Goal: Information Seeking & Learning: Learn about a topic

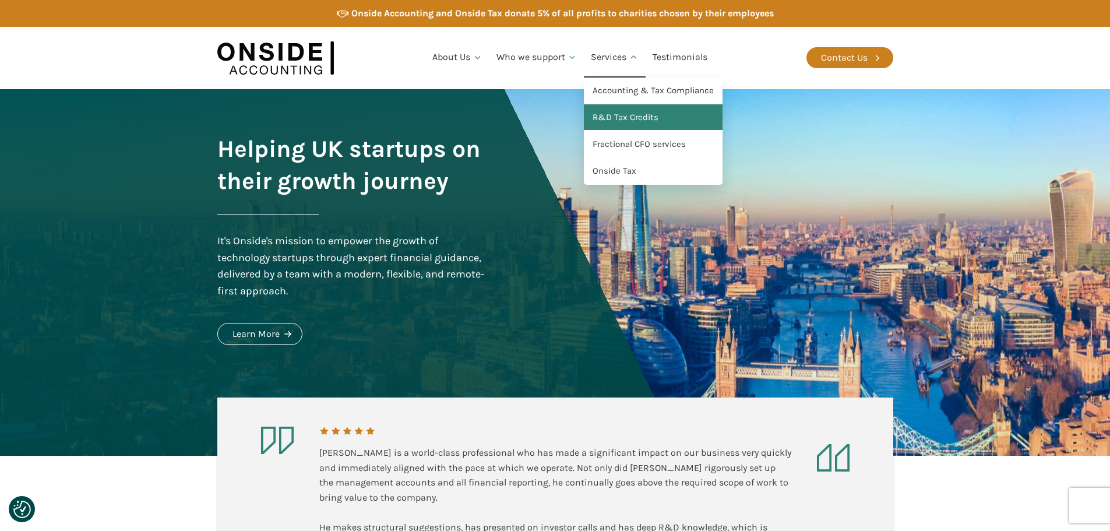
click at [621, 122] on link "R&D Tax Credits" at bounding box center [653, 117] width 139 height 27
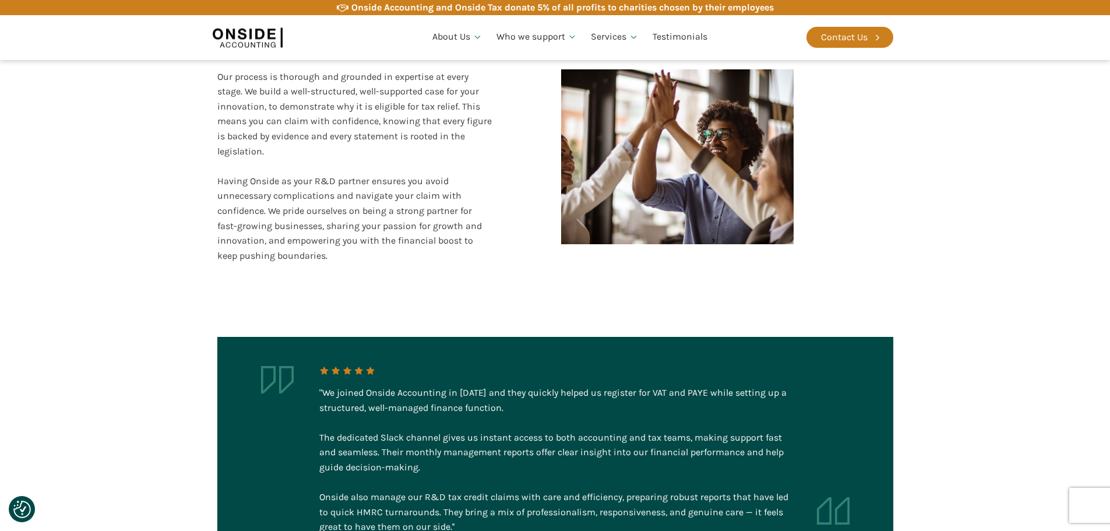
scroll to position [2228, 0]
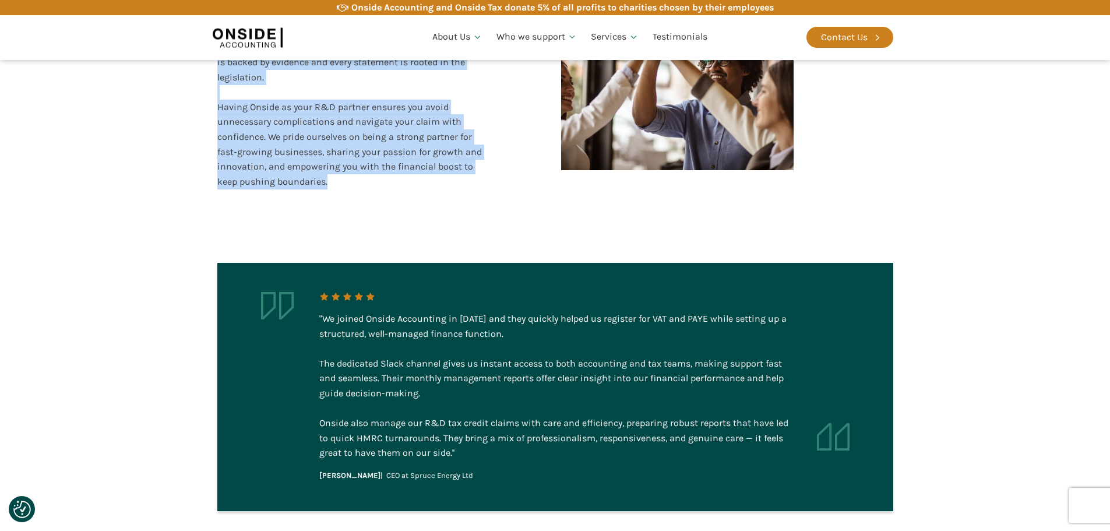
drag, startPoint x: 220, startPoint y: 220, endPoint x: 379, endPoint y: 175, distance: 165.8
copy div "Loremips Dolorsitam con Adipisci Elitsedd & Eiusmodtemp (I&U) lab etdolo ma a e…"
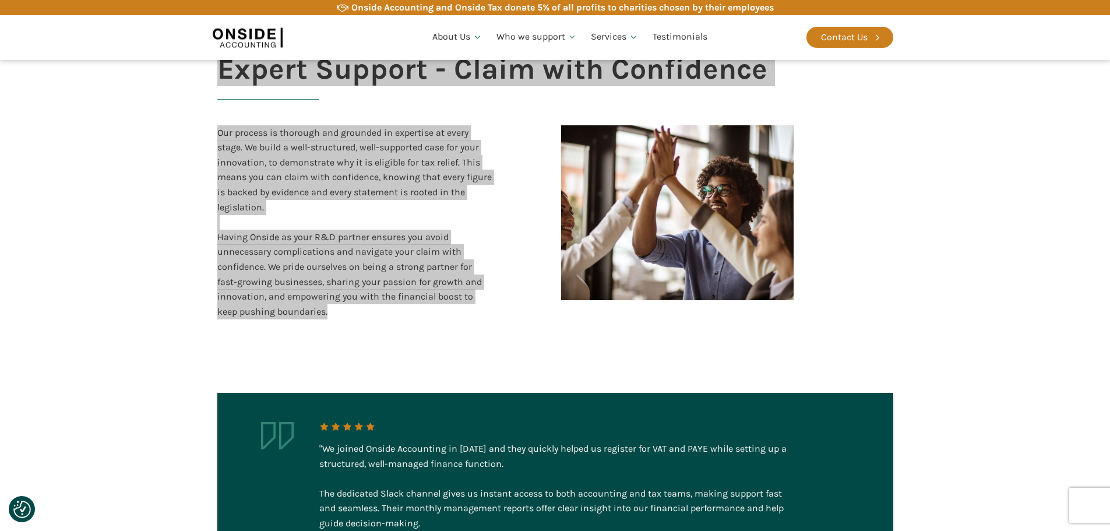
scroll to position [2039, 0]
